Goal: Use online tool/utility: Utilize a website feature to perform a specific function

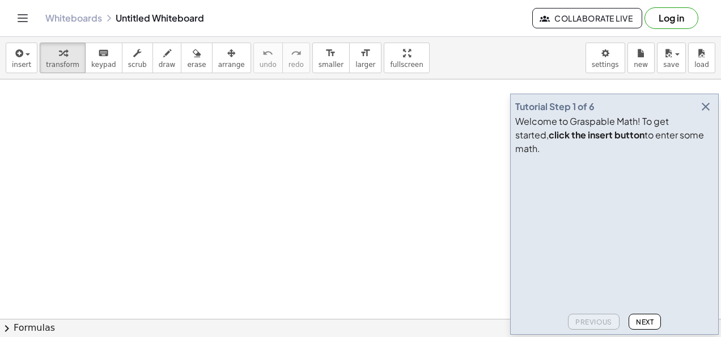
click at [708, 113] on icon "button" at bounding box center [706, 107] width 14 height 14
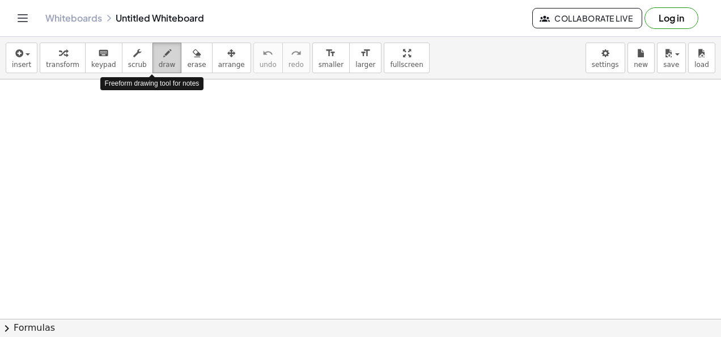
click at [159, 63] on span "draw" at bounding box center [167, 65] width 17 height 8
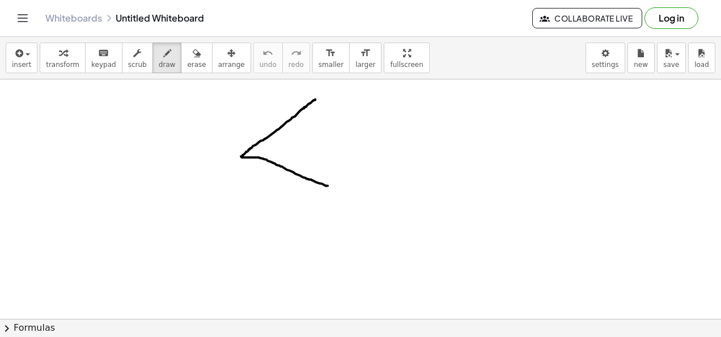
drag, startPoint x: 315, startPoint y: 99, endPoint x: 336, endPoint y: 188, distance: 91.9
drag, startPoint x: 281, startPoint y: 124, endPoint x: 280, endPoint y: 162, distance: 38.6
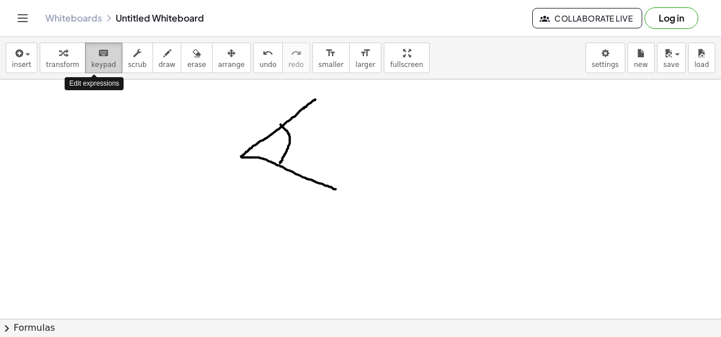
click at [91, 53] on div "keyboard" at bounding box center [103, 53] width 25 height 14
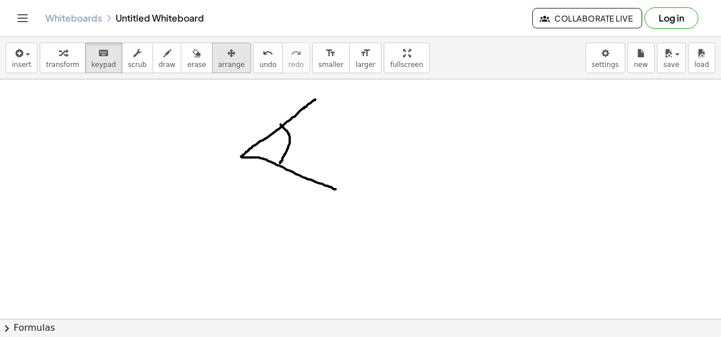
drag, startPoint x: 145, startPoint y: 202, endPoint x: 202, endPoint y: 55, distance: 158.0
click at [202, 55] on div "insert select one: Math Expression Function Text Youtube Video Graphing Geometr…" at bounding box center [360, 187] width 721 height 300
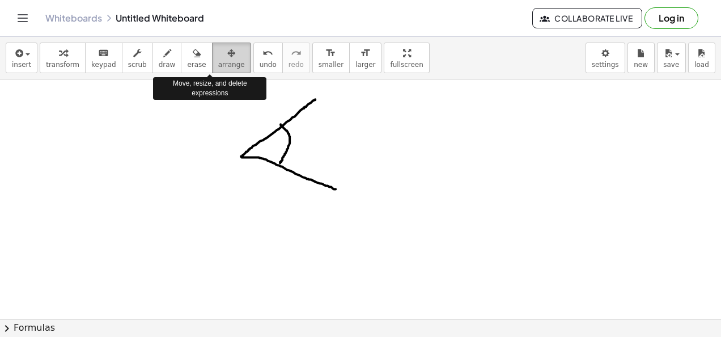
click at [218, 55] on div "button" at bounding box center [231, 53] width 27 height 14
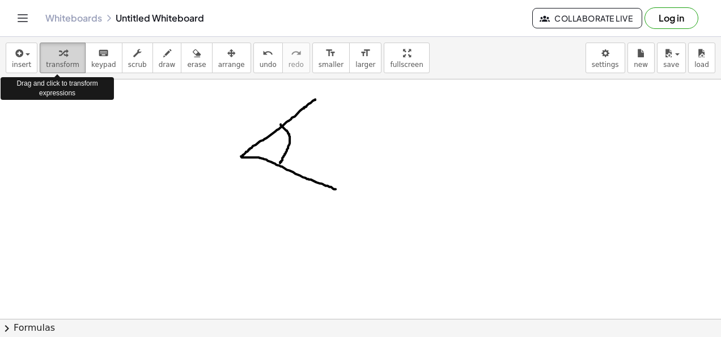
click at [61, 53] on div "button" at bounding box center [62, 53] width 33 height 14
click at [17, 52] on icon "button" at bounding box center [18, 53] width 10 height 14
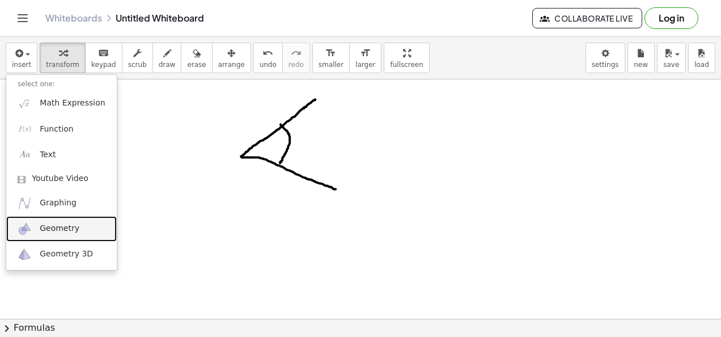
click at [66, 236] on link "Geometry" at bounding box center [61, 229] width 111 height 26
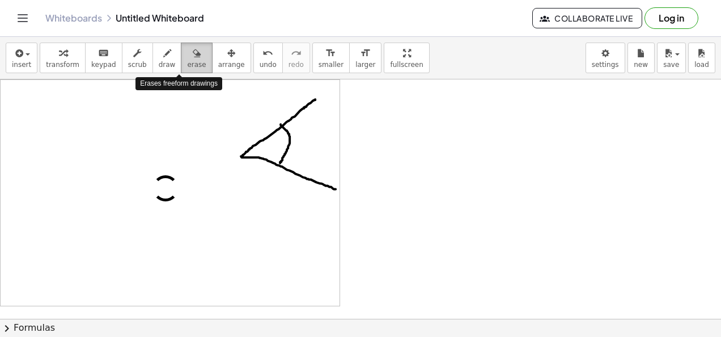
click at [187, 61] on span "erase" at bounding box center [196, 65] width 19 height 8
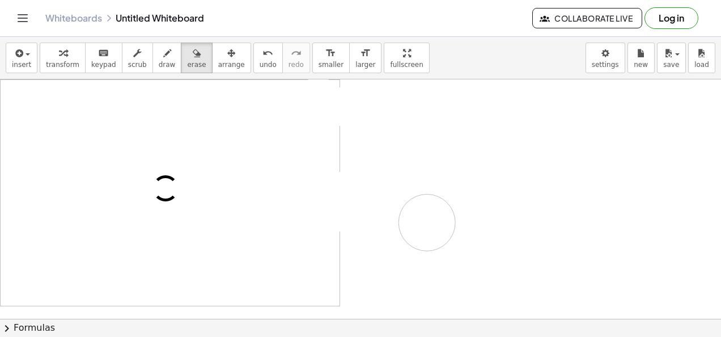
drag, startPoint x: 266, startPoint y: 134, endPoint x: 490, endPoint y: 238, distance: 246.6
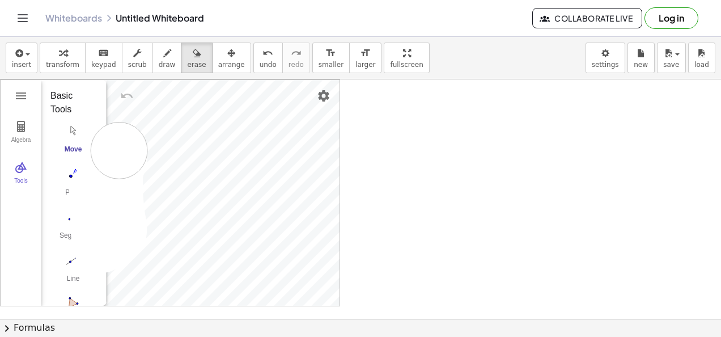
drag, startPoint x: 98, startPoint y: 189, endPoint x: 118, endPoint y: 113, distance: 79.2
click at [187, 58] on div "button" at bounding box center [196, 53] width 19 height 14
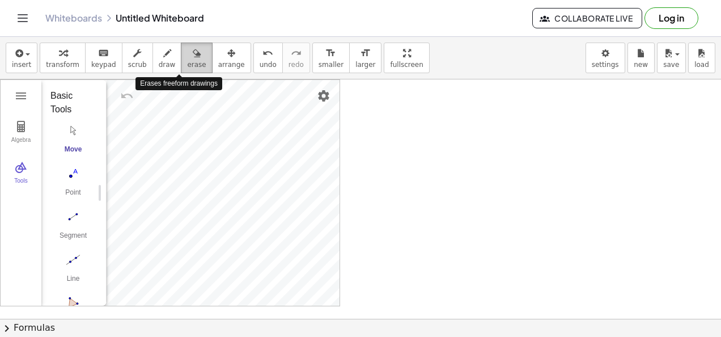
click at [187, 58] on div "button" at bounding box center [196, 53] width 19 height 14
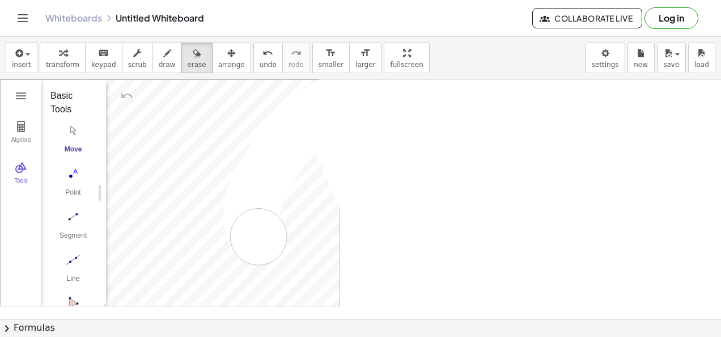
drag, startPoint x: 374, startPoint y: 129, endPoint x: 424, endPoint y: 249, distance: 130.7
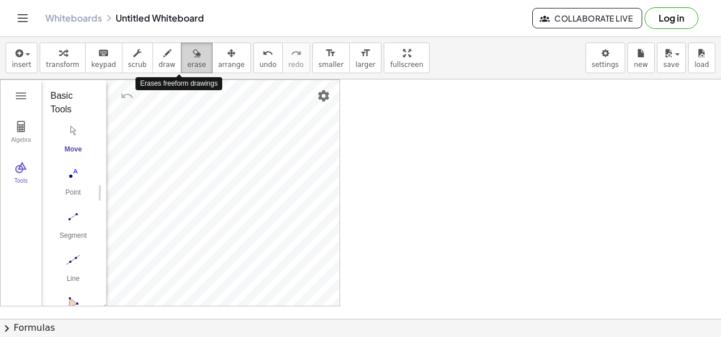
click at [193, 52] on icon "button" at bounding box center [197, 53] width 8 height 14
